Goal: Task Accomplishment & Management: Complete application form

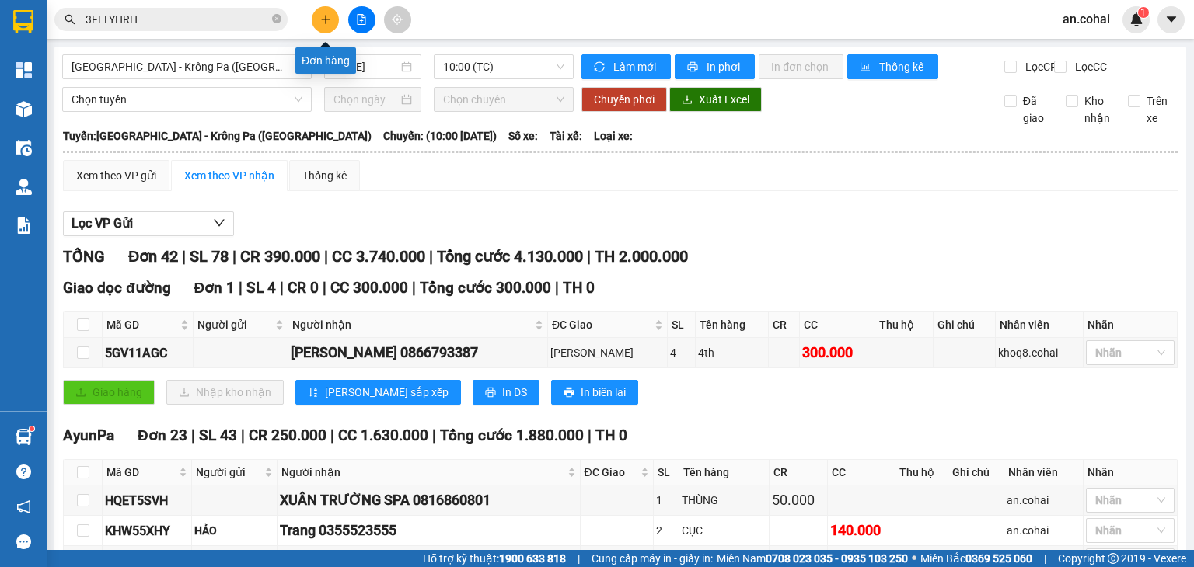
click at [317, 22] on button at bounding box center [325, 19] width 27 height 27
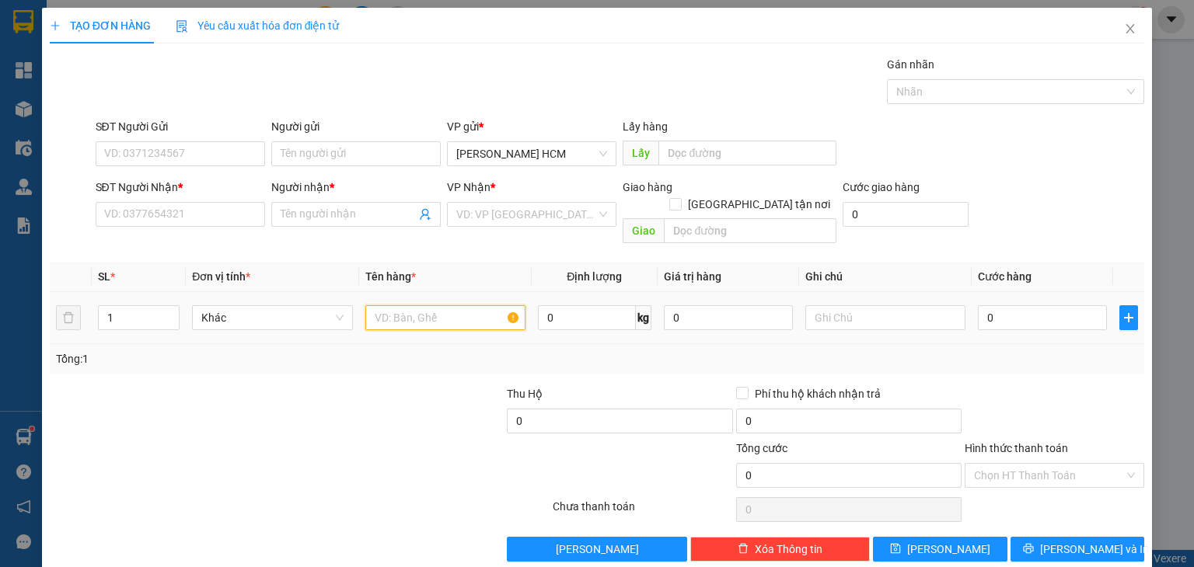
click at [405, 305] on input "text" at bounding box center [445, 317] width 160 height 25
type input "BAO"
click at [193, 211] on input "SĐT Người Nhận *" at bounding box center [180, 214] width 169 height 25
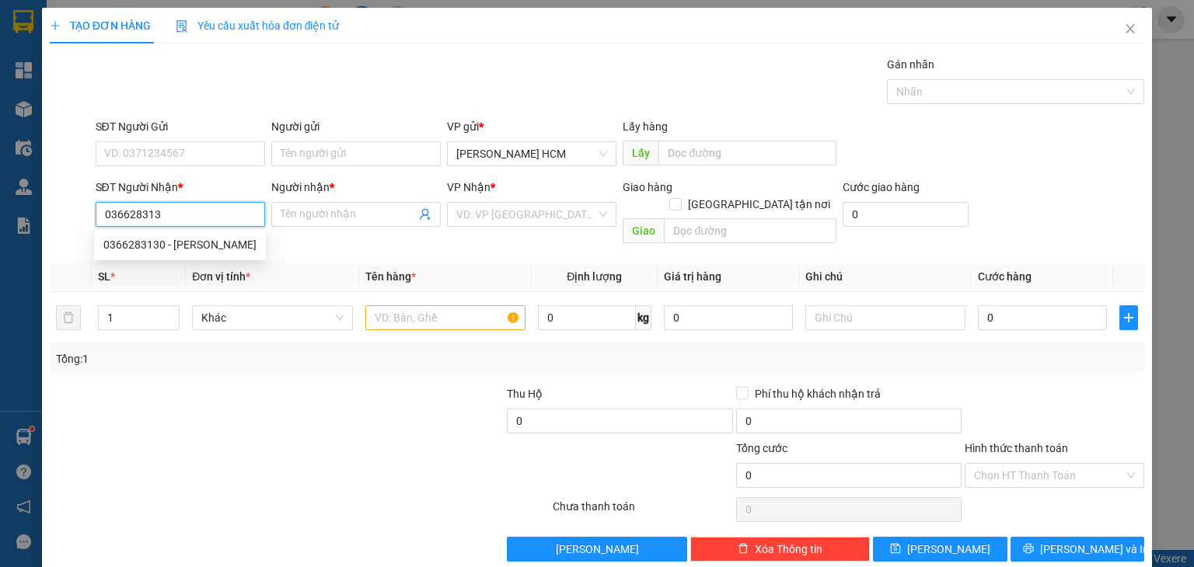
type input "0366283130"
click at [203, 245] on div "0366283130 - [PERSON_NAME]" at bounding box center [179, 244] width 153 height 17
type input "[PERSON_NAME]"
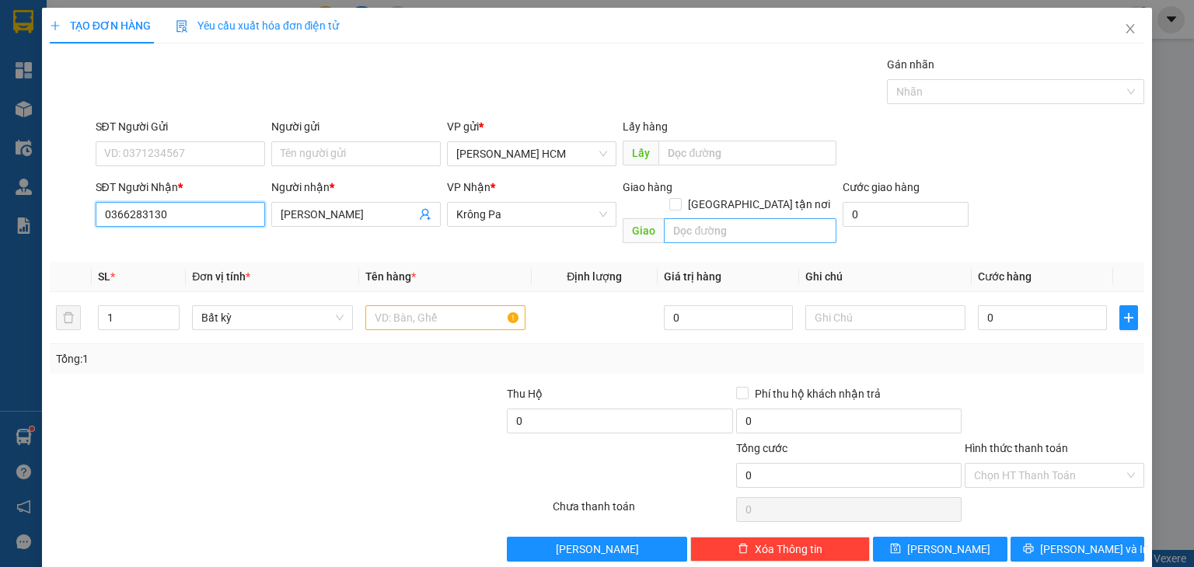
type input "0366283130"
click at [699, 218] on input "text" at bounding box center [750, 230] width 172 height 25
type input "UAR"
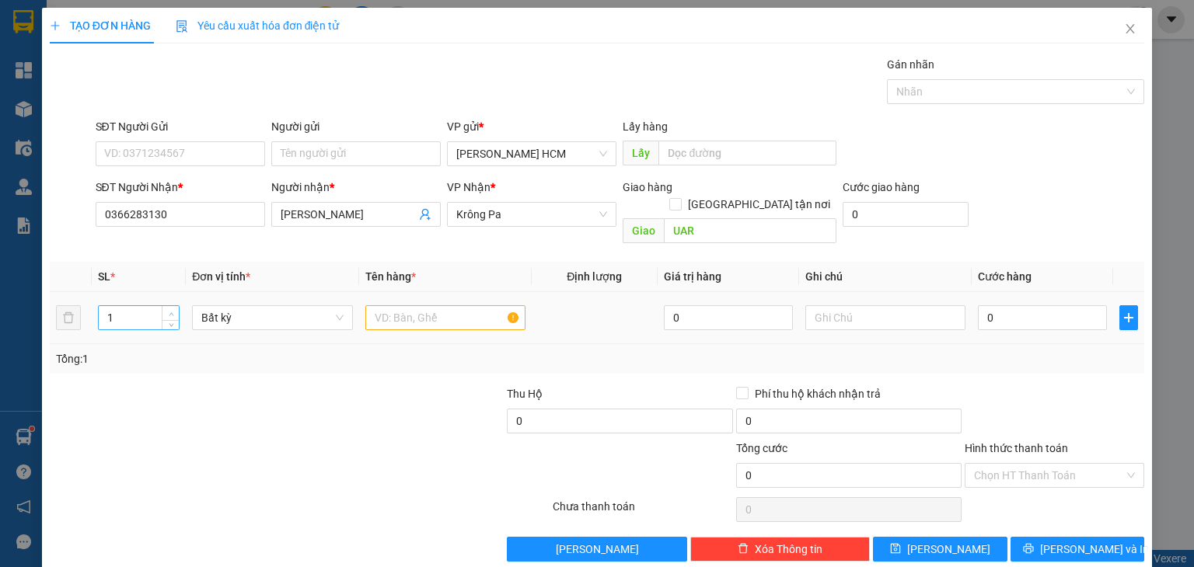
type input "2"
click at [166, 309] on span "up" at bounding box center [170, 313] width 9 height 9
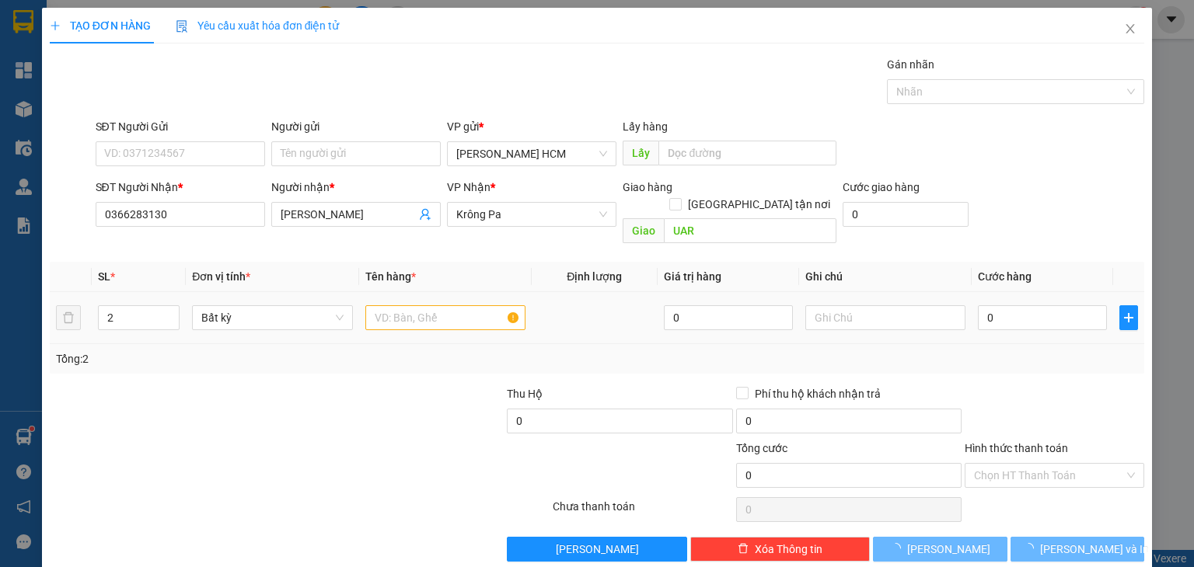
click at [351, 299] on td "Bất kỳ" at bounding box center [272, 318] width 172 height 52
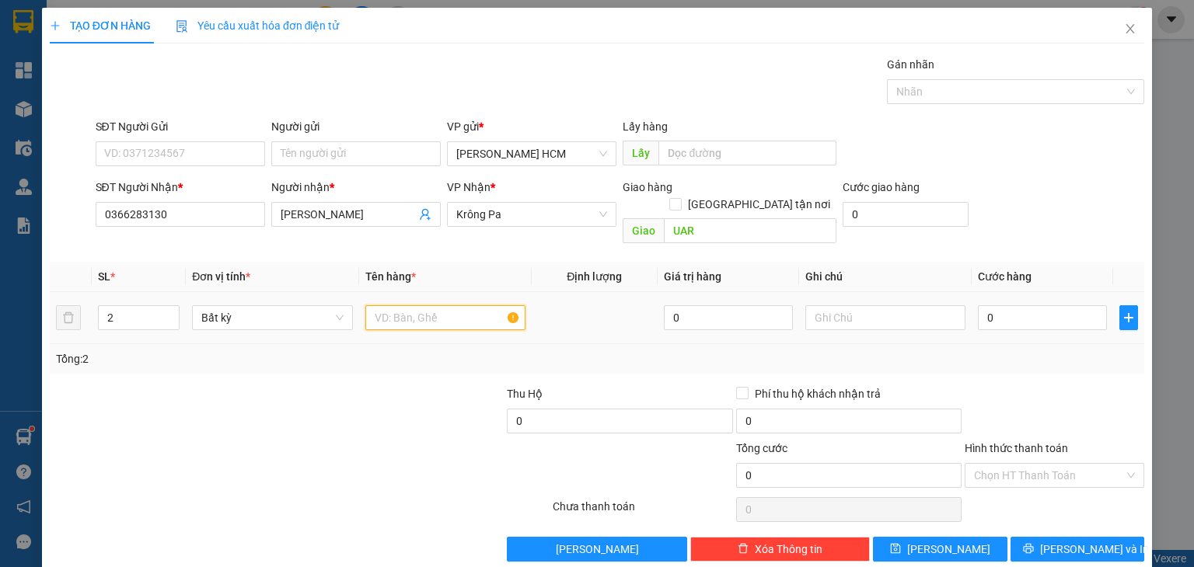
click at [389, 305] on input "text" at bounding box center [445, 317] width 160 height 25
type input "BAO"
click at [995, 305] on input "0" at bounding box center [1041, 317] width 129 height 25
type input "001"
type input "1"
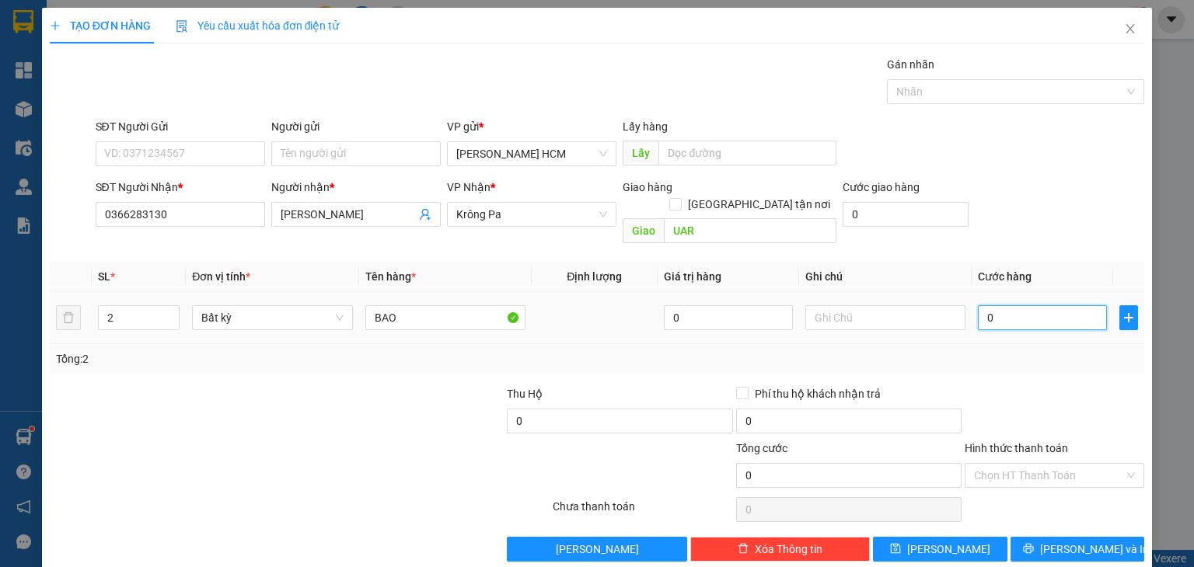
type input "1"
type input "0.014"
type input "14"
type input "00.140"
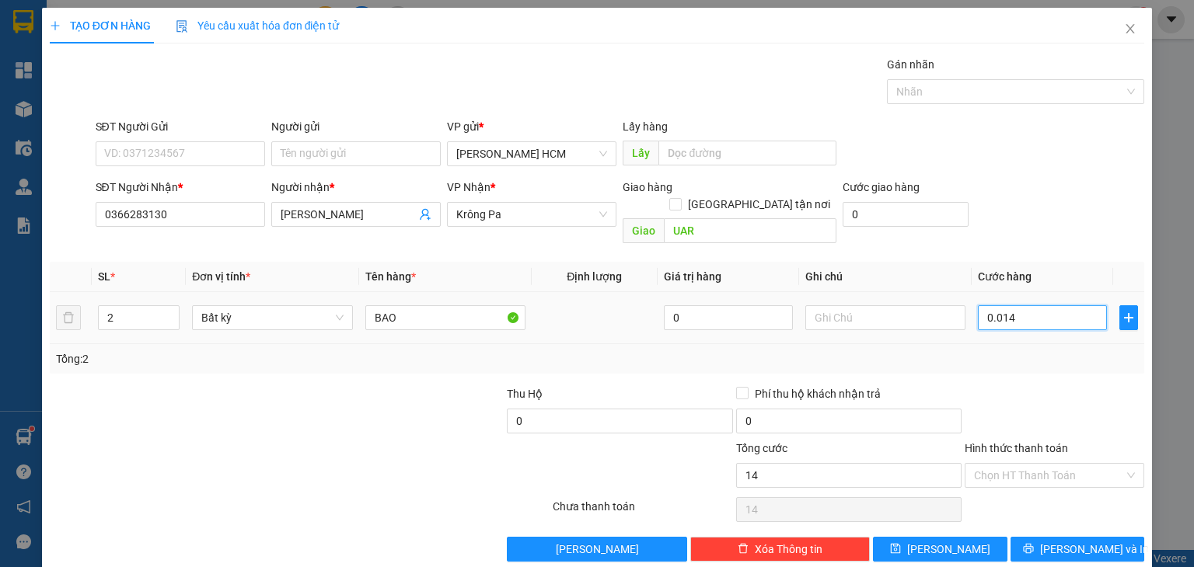
type input "140"
type input "140.000"
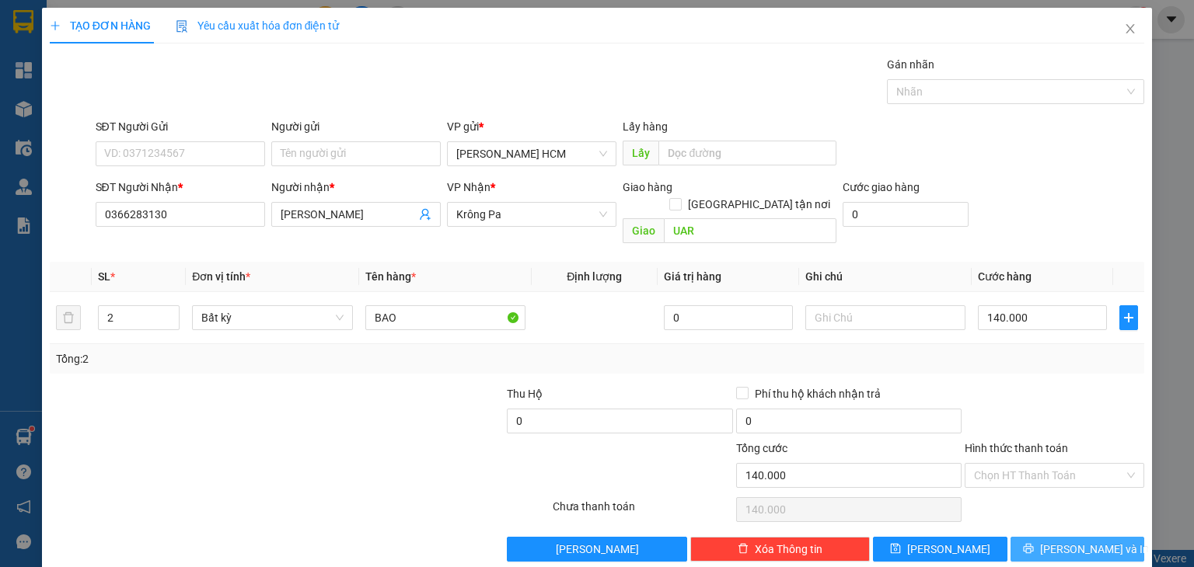
click at [1029, 539] on button "[PERSON_NAME] và In" at bounding box center [1077, 549] width 134 height 25
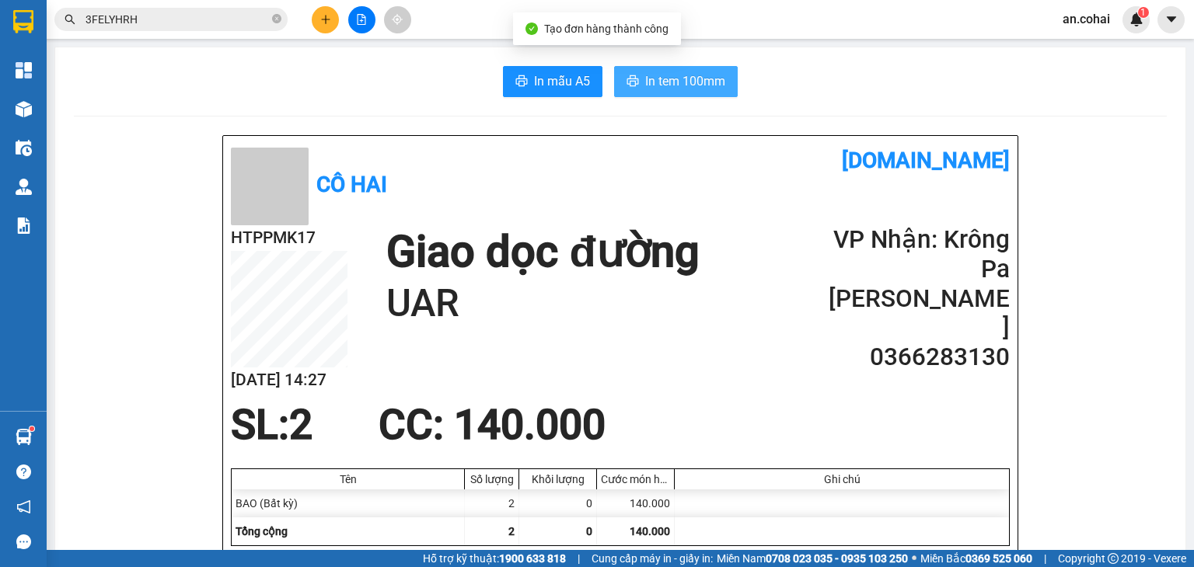
click at [711, 85] on span "In tem 100mm" at bounding box center [685, 80] width 80 height 19
click at [656, 75] on span "In tem 100mm" at bounding box center [685, 80] width 80 height 19
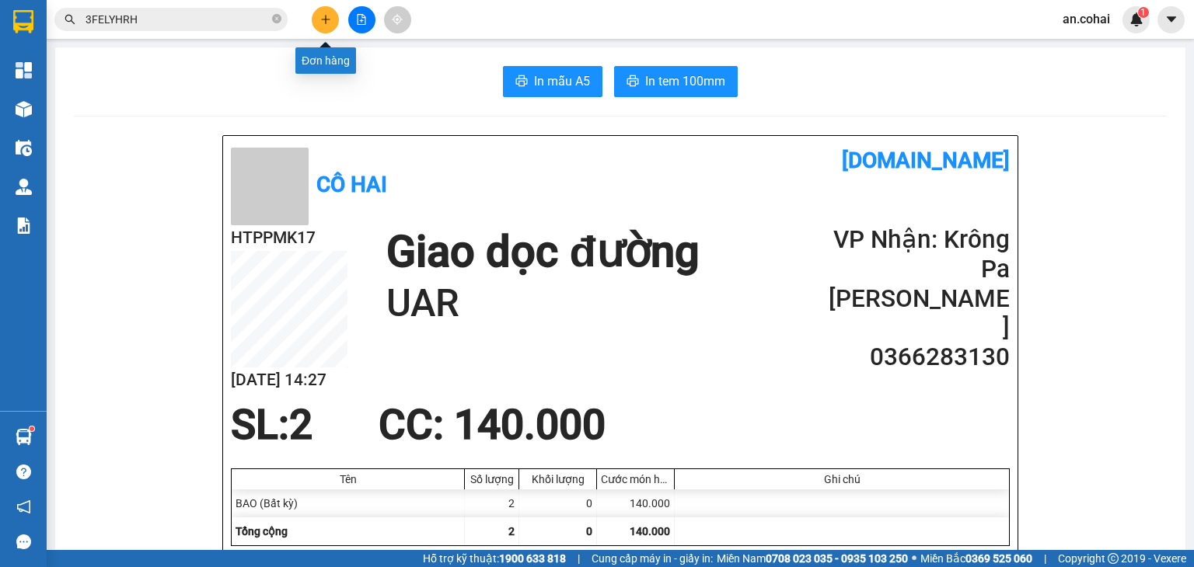
click at [325, 19] on icon "plus" at bounding box center [325, 19] width 1 height 9
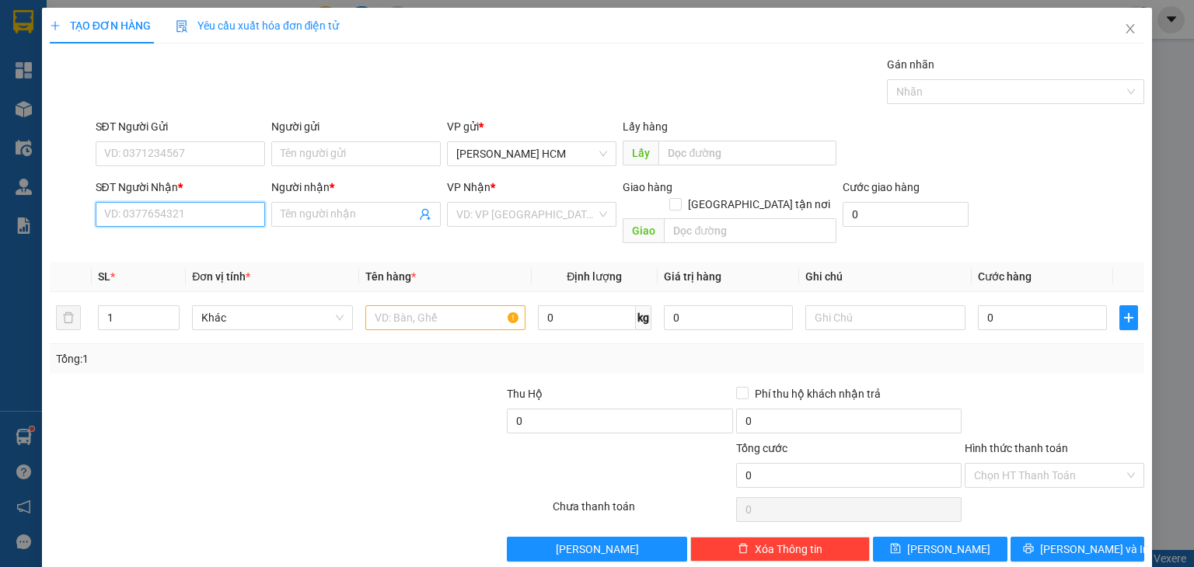
click at [202, 216] on input "SĐT Người Nhận *" at bounding box center [180, 214] width 169 height 25
type input "0969435479"
click at [177, 251] on div "0969435479 - [PERSON_NAME]" at bounding box center [179, 244] width 153 height 17
type input "Mỹ Lệ"
type input "0969435479"
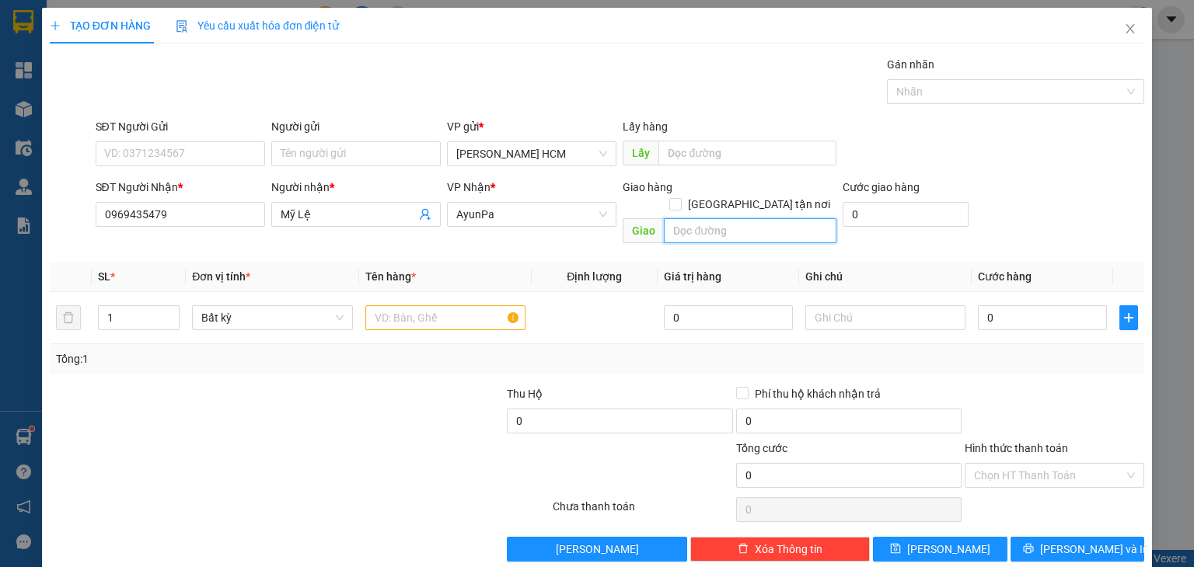
click at [665, 224] on input "text" at bounding box center [750, 230] width 172 height 25
type input "KCR"
click at [417, 315] on td at bounding box center [445, 318] width 172 height 52
click at [411, 305] on input "text" at bounding box center [445, 317] width 160 height 25
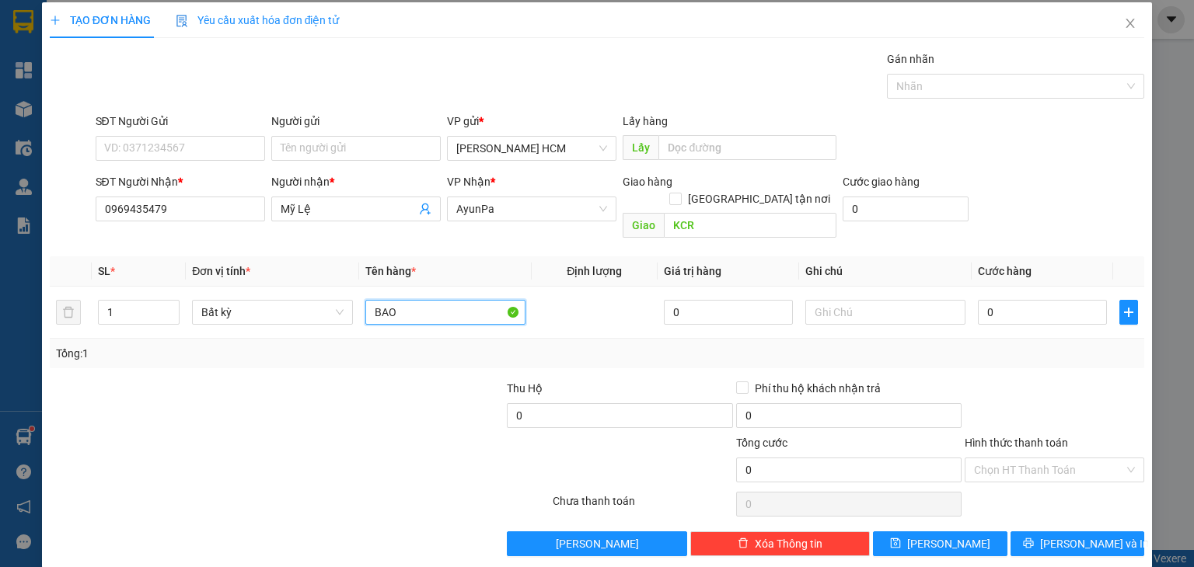
scroll to position [6, 0]
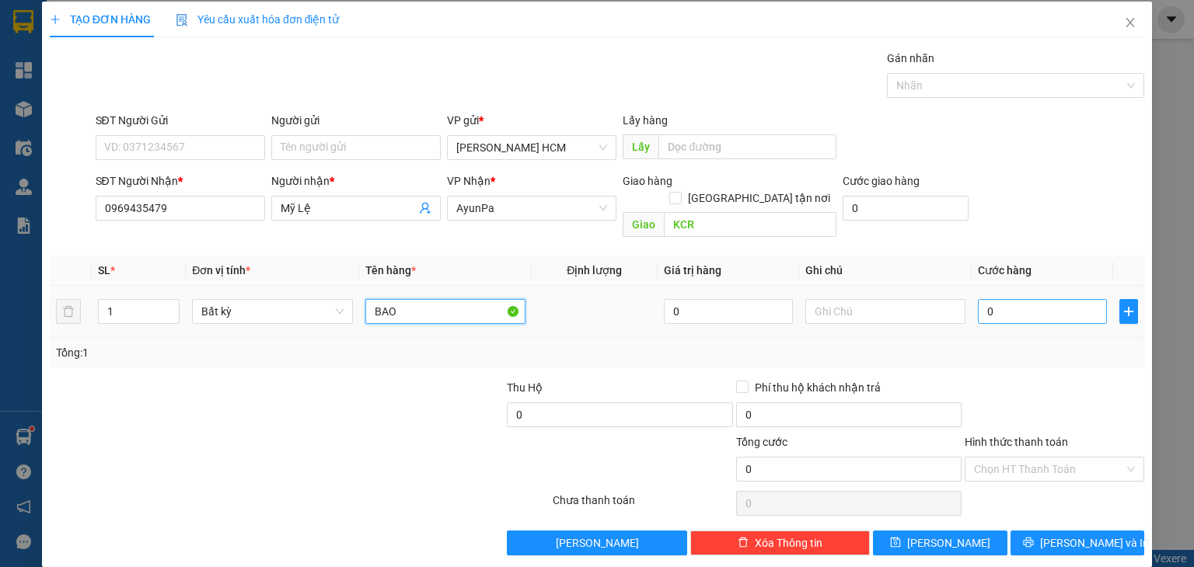
type input "BAO"
click at [1014, 299] on input "0" at bounding box center [1041, 311] width 129 height 25
type input "007"
type input "7"
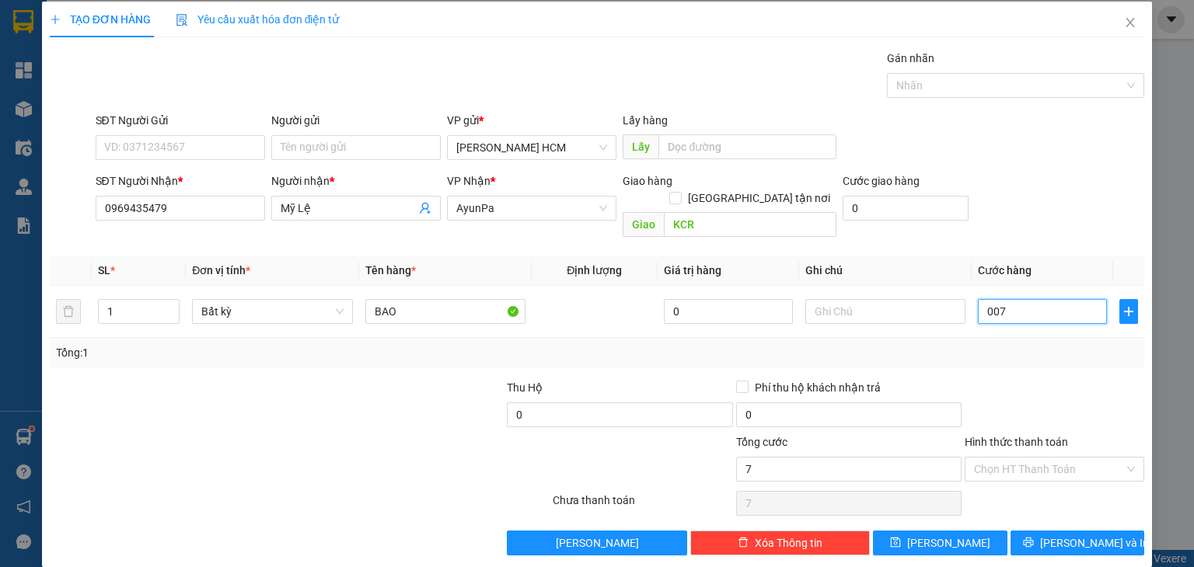
type input "0.070"
type input "70"
type input "70.000"
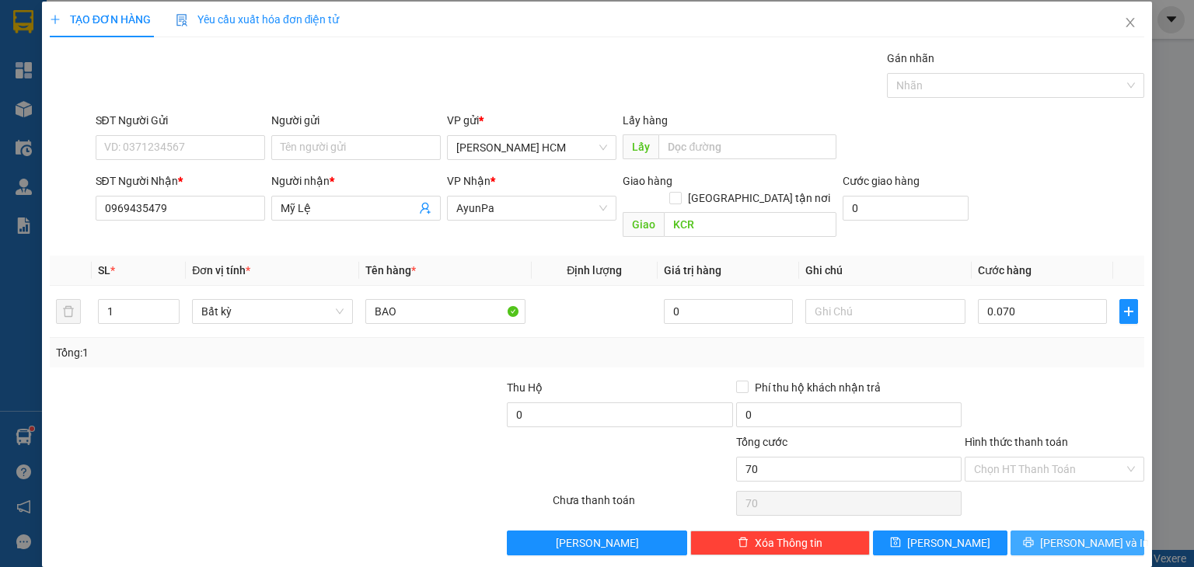
type input "70.000"
click at [1072, 535] on span "[PERSON_NAME] và In" at bounding box center [1094, 543] width 109 height 17
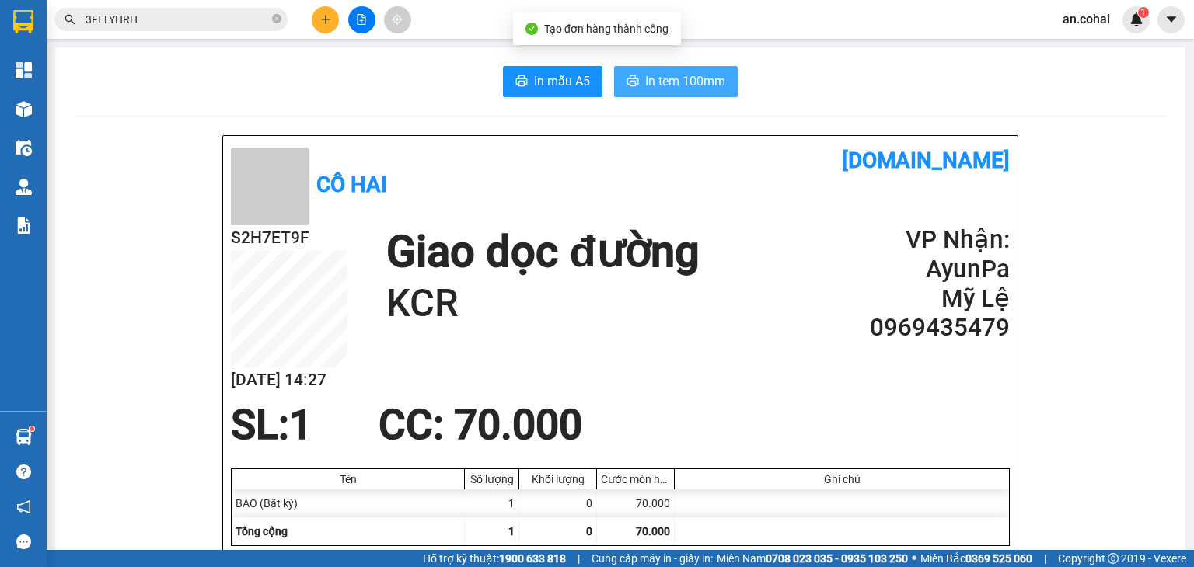
click at [721, 82] on button "In tem 100mm" at bounding box center [676, 81] width 124 height 31
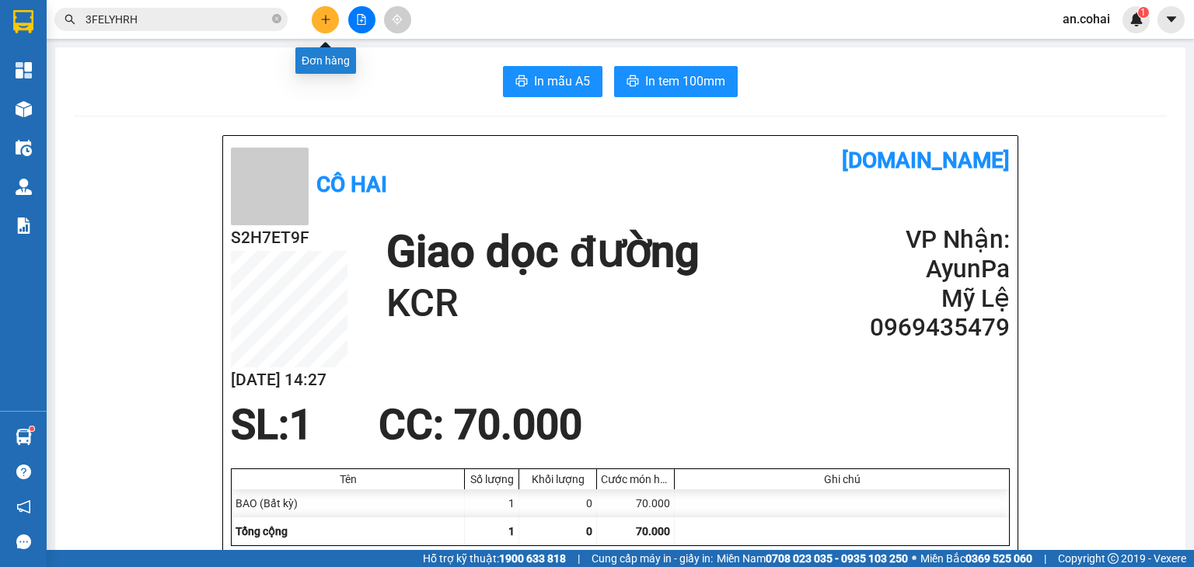
click at [330, 18] on icon "plus" at bounding box center [325, 19] width 11 height 11
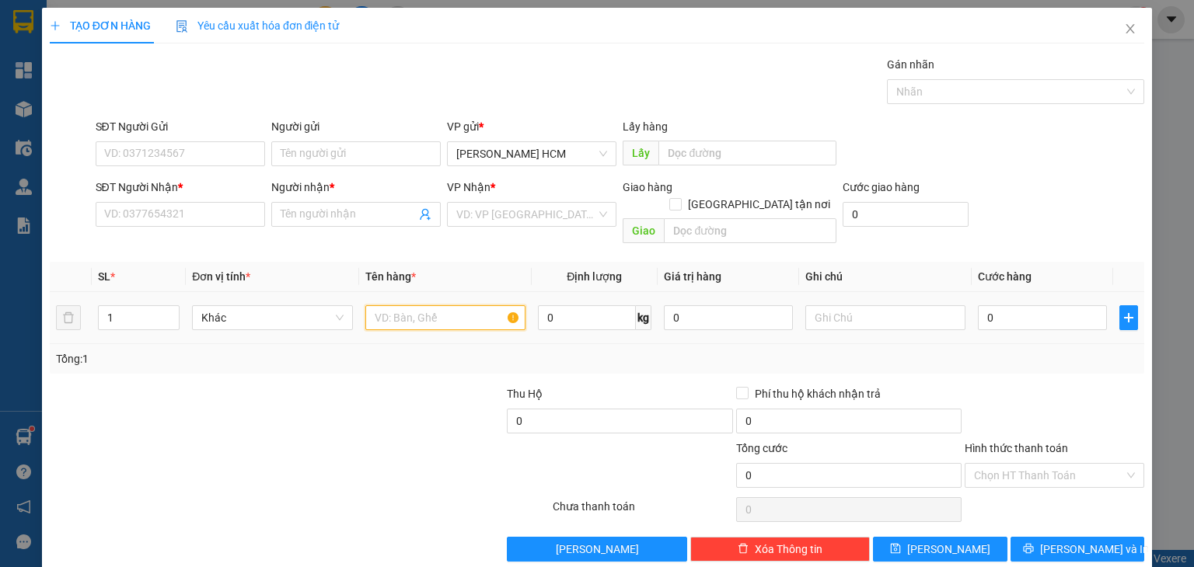
click at [371, 305] on input "text" at bounding box center [445, 317] width 160 height 25
type input "KIỆN"
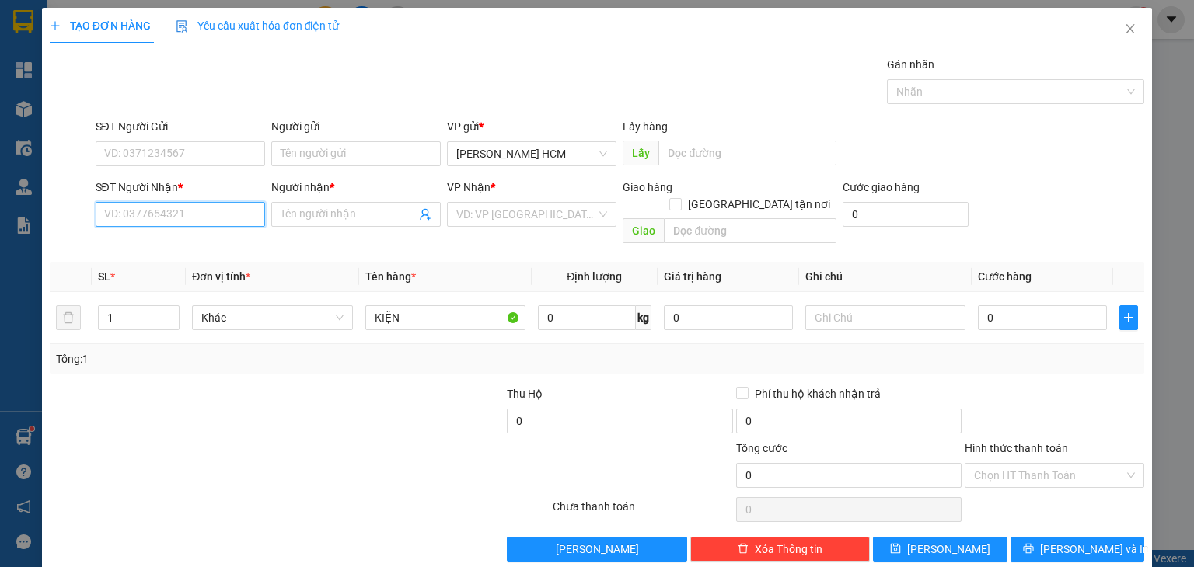
click at [252, 212] on input "SĐT Người Nhận *" at bounding box center [180, 214] width 169 height 25
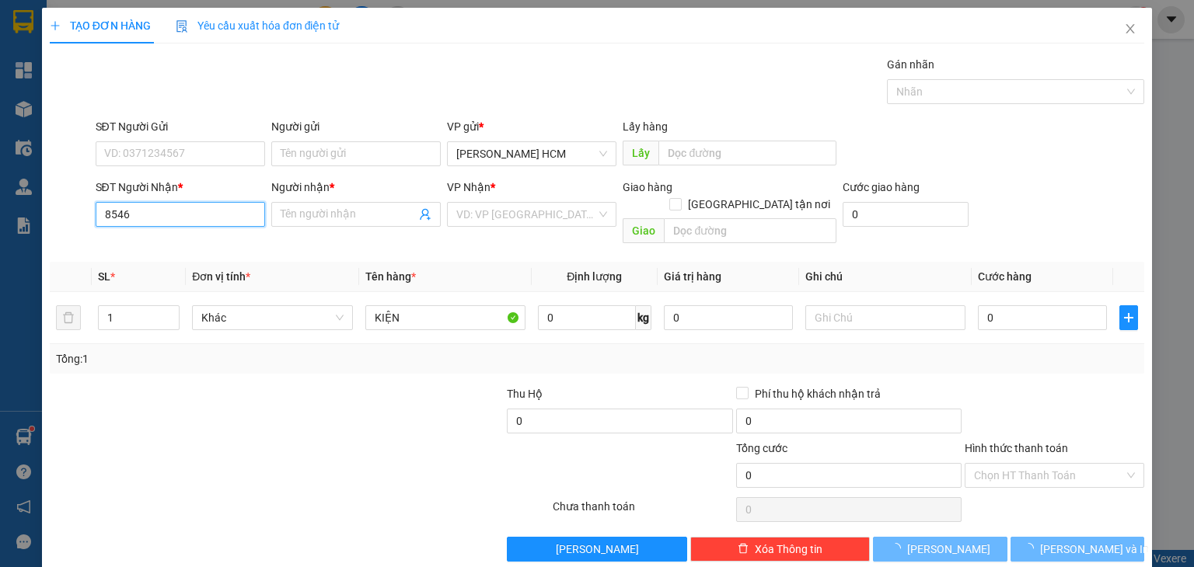
click at [211, 221] on input "8546" at bounding box center [180, 214] width 169 height 25
click at [190, 222] on input "8546" at bounding box center [180, 214] width 169 height 25
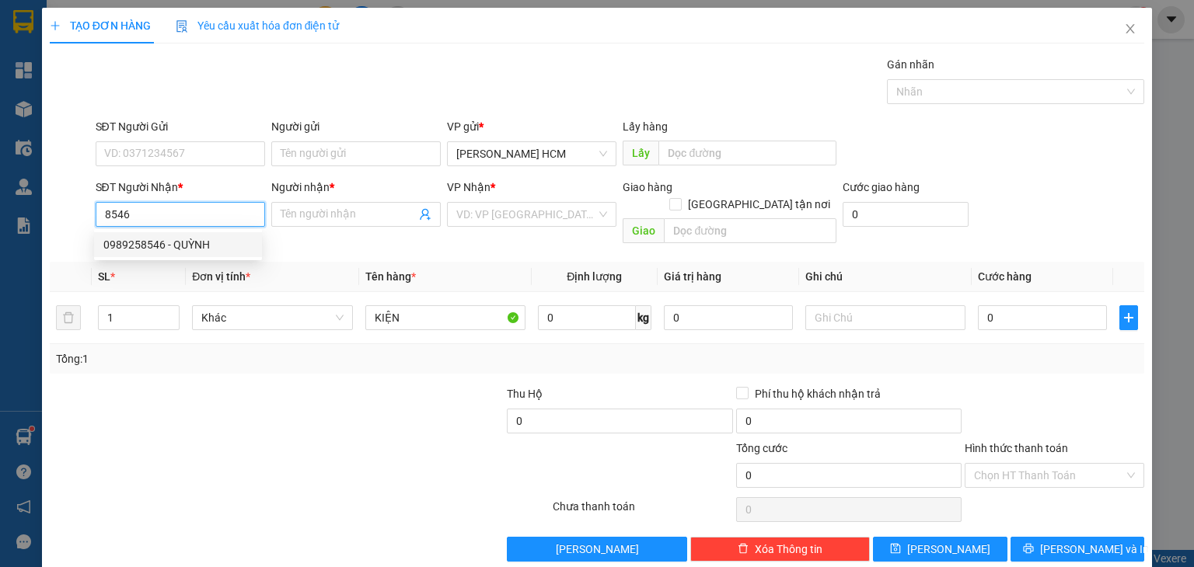
click at [175, 251] on div "0989258546 - QUỲNH" at bounding box center [177, 244] width 149 height 17
type input "0989258546"
type input "QUỲNH"
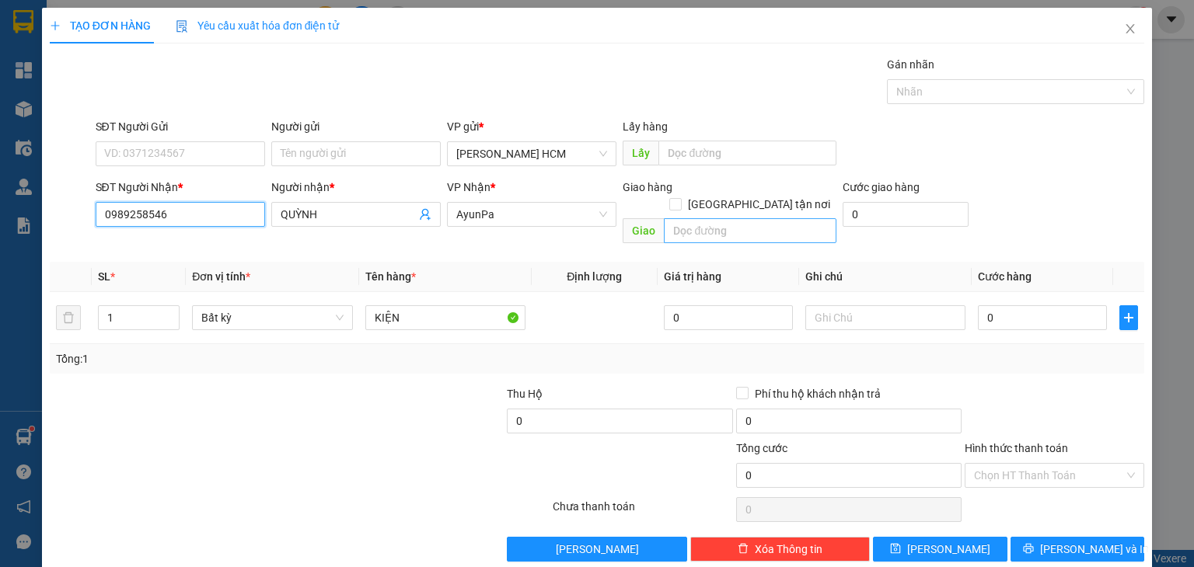
type input "0989258546"
click at [692, 218] on input "text" at bounding box center [750, 230] width 172 height 25
type input "ĐIỂM 9"
click at [557, 228] on div "VP Nhận * AyunPa" at bounding box center [531, 206] width 169 height 54
click at [544, 218] on span "AyunPa" at bounding box center [531, 214] width 151 height 23
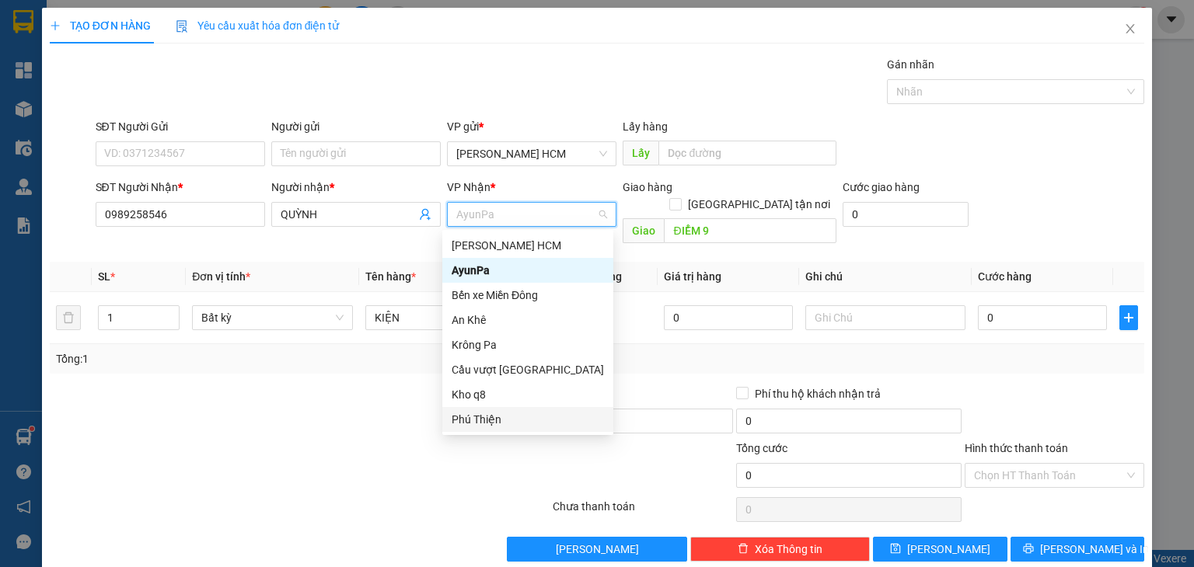
click at [458, 417] on div "Phú Thiện" at bounding box center [527, 419] width 152 height 17
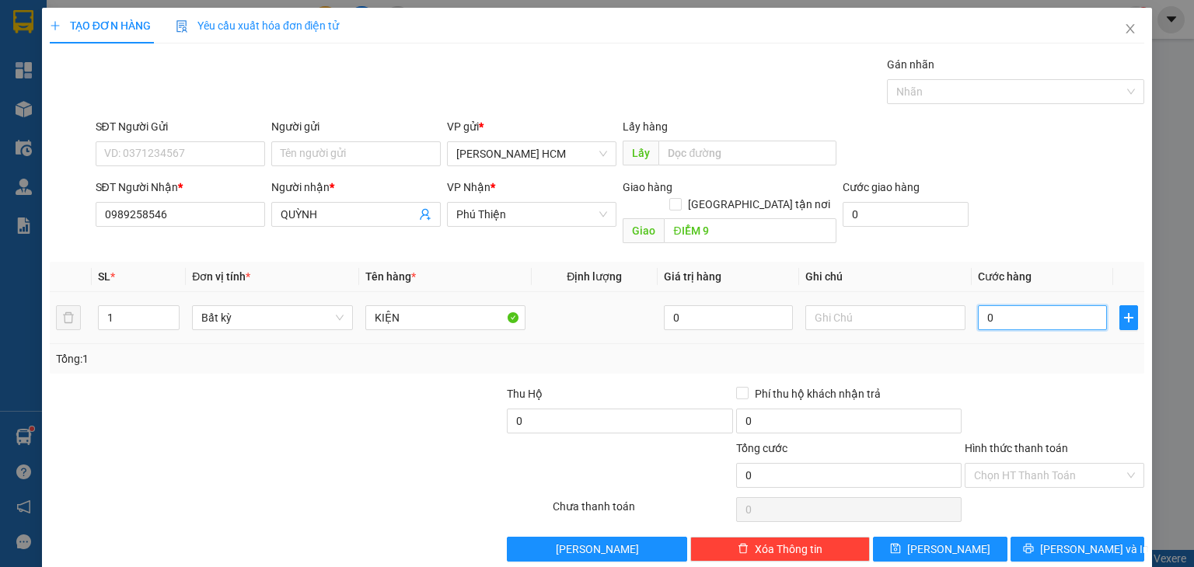
click at [1035, 307] on input "0" at bounding box center [1041, 317] width 129 height 25
type input "005"
type input "5"
type input "0.050"
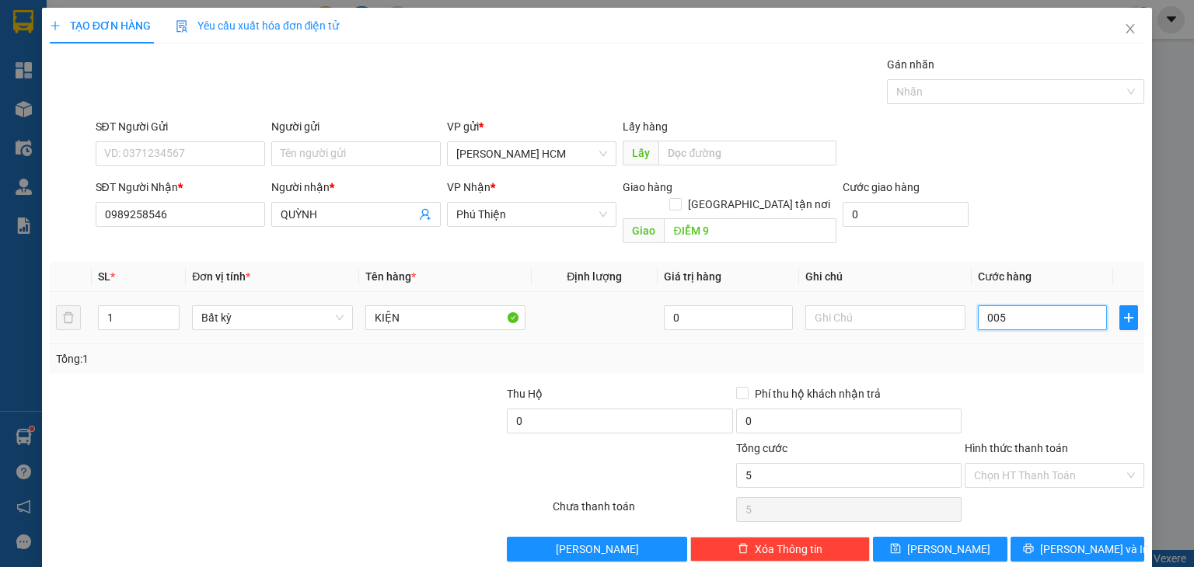
type input "50"
type input "50.000"
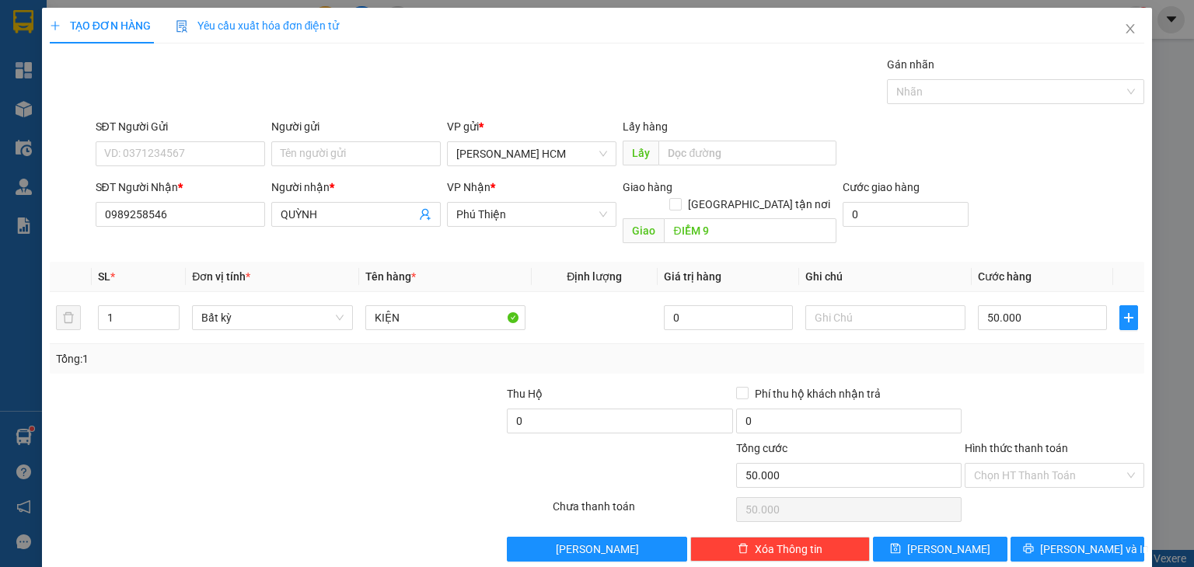
click at [1019, 385] on div at bounding box center [1054, 412] width 183 height 54
click at [1029, 537] on button "[PERSON_NAME] và In" at bounding box center [1077, 549] width 134 height 25
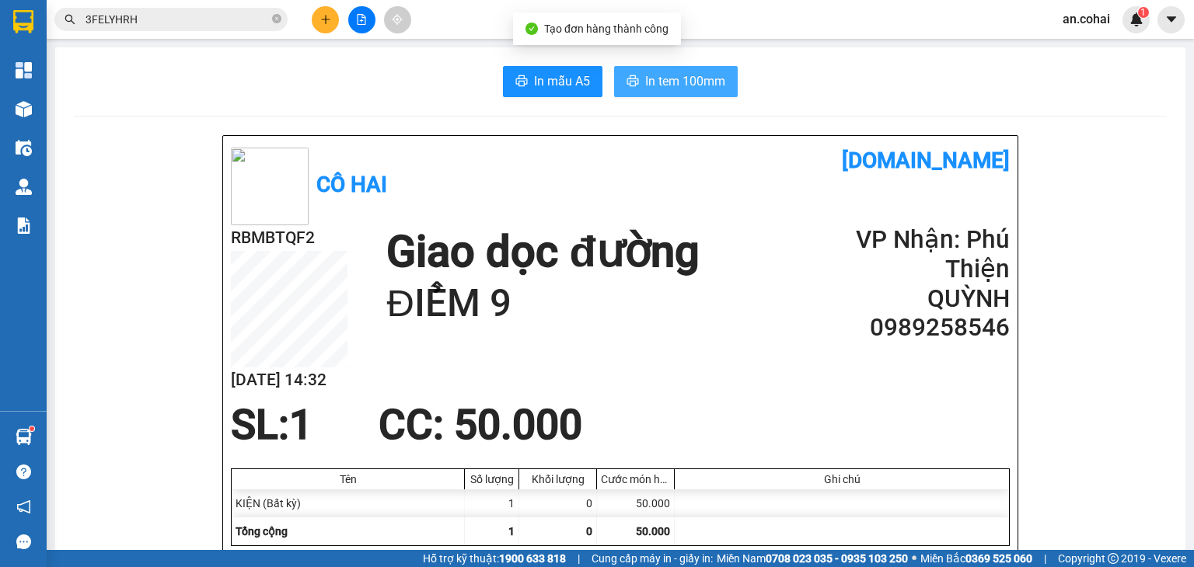
click at [683, 96] on button "In tem 100mm" at bounding box center [676, 81] width 124 height 31
click at [671, 82] on span "In tem 100mm" at bounding box center [685, 80] width 80 height 19
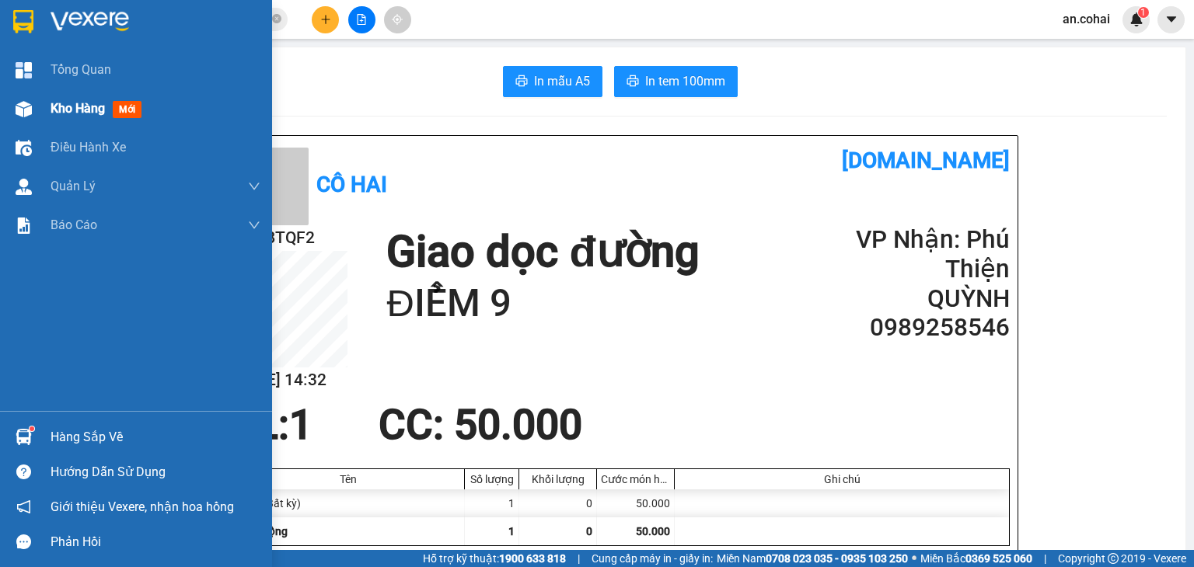
click at [13, 104] on div at bounding box center [23, 109] width 27 height 27
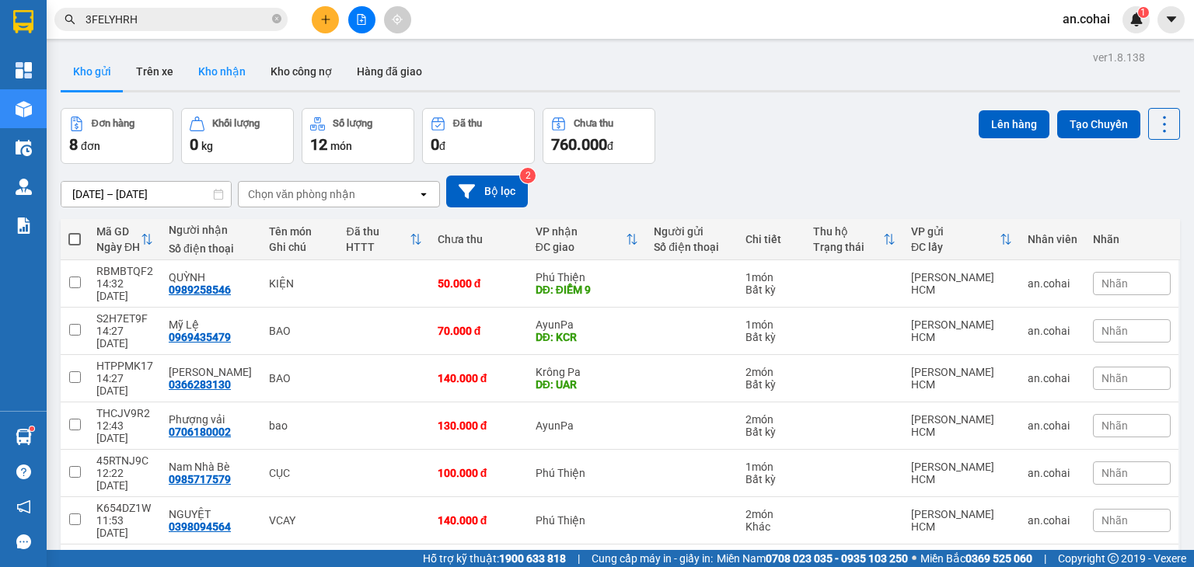
click at [230, 82] on button "Kho nhận" at bounding box center [222, 71] width 72 height 37
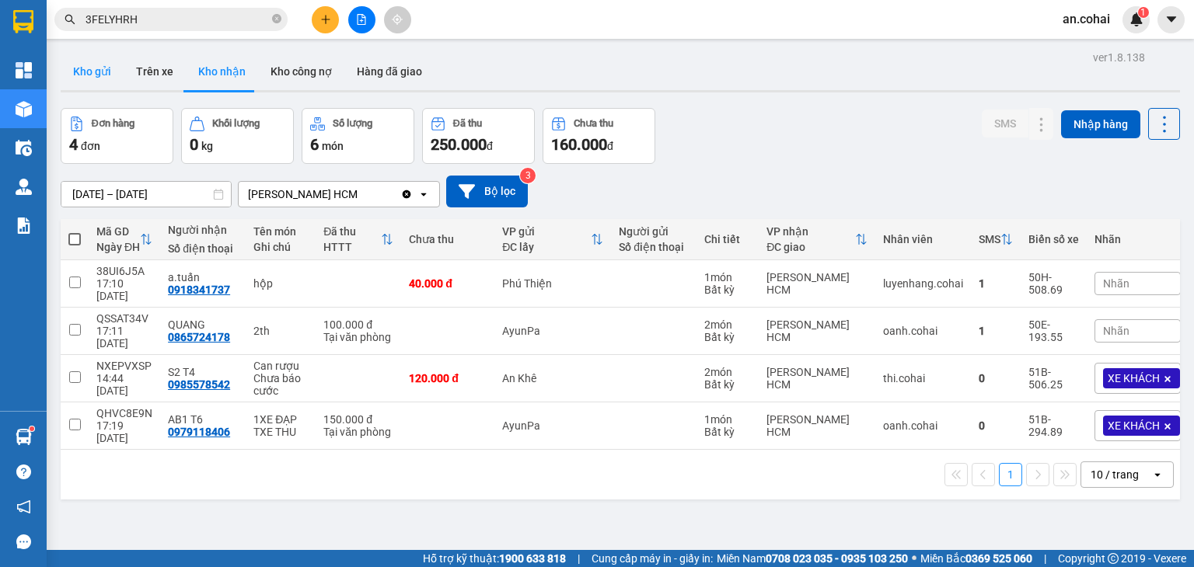
click at [99, 82] on button "Kho gửi" at bounding box center [92, 71] width 63 height 37
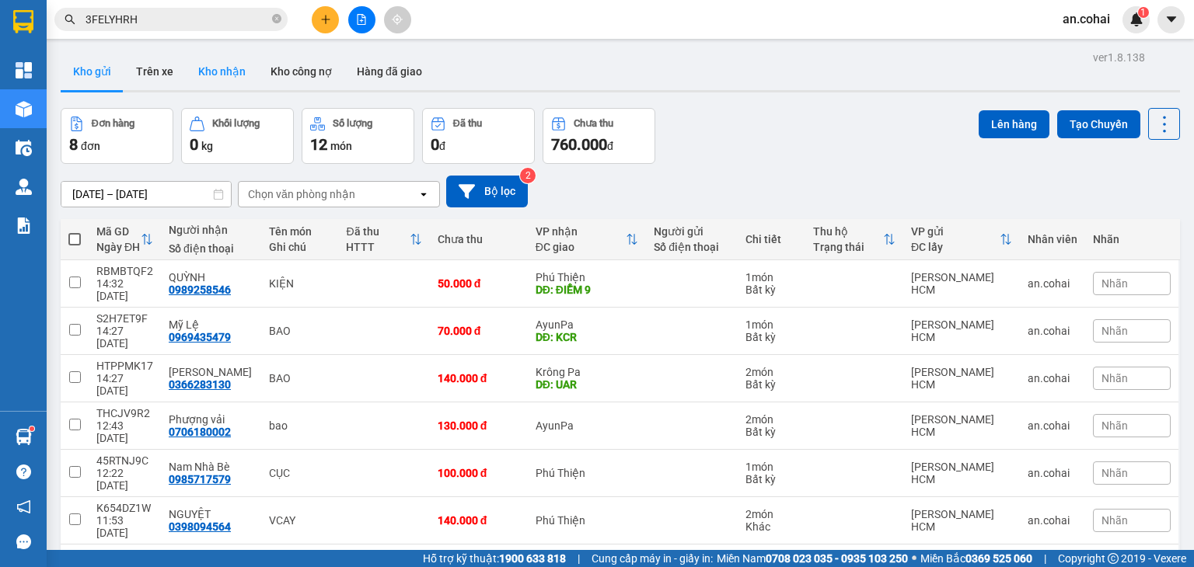
click at [238, 71] on button "Kho nhận" at bounding box center [222, 71] width 72 height 37
